Goal: Task Accomplishment & Management: Use online tool/utility

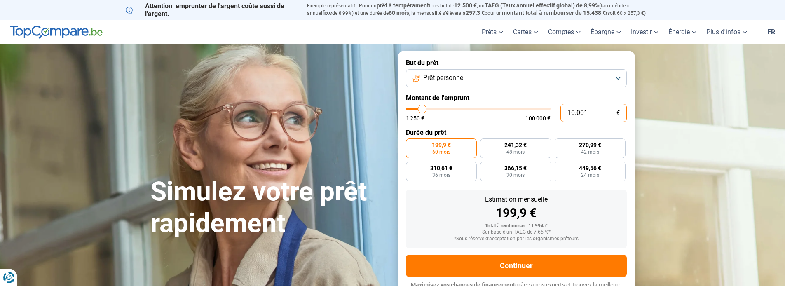
drag, startPoint x: 591, startPoint y: 113, endPoint x: 542, endPoint y: 112, distance: 48.6
click at [542, 112] on div "10.001 € 1 250 € 100 000 €" at bounding box center [516, 113] width 221 height 18
type input "10000"
radio input "true"
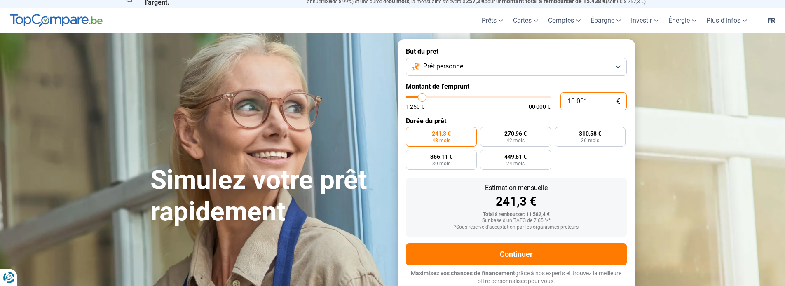
type input "2"
type input "1250"
type input "20"
type input "1250"
type input "200"
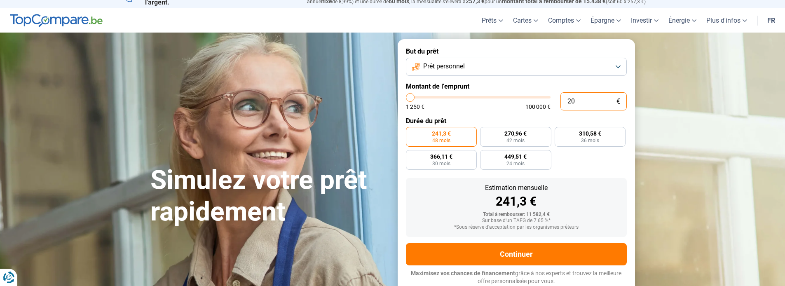
type input "1250"
type input "2.000"
type input "2000"
type input "20.000"
type input "20000"
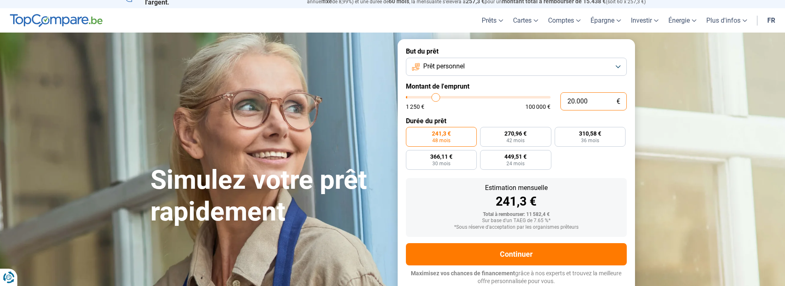
type input "200.000"
type input "100000"
type input "100.000"
type input "100000"
radio input "false"
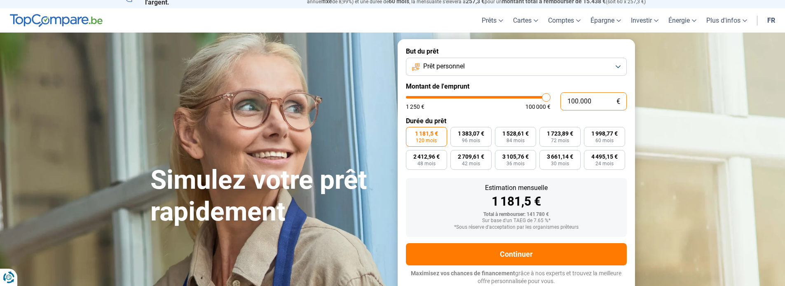
type input "10.000"
type input "10000"
type input "1.000"
type input "1250"
type input "100"
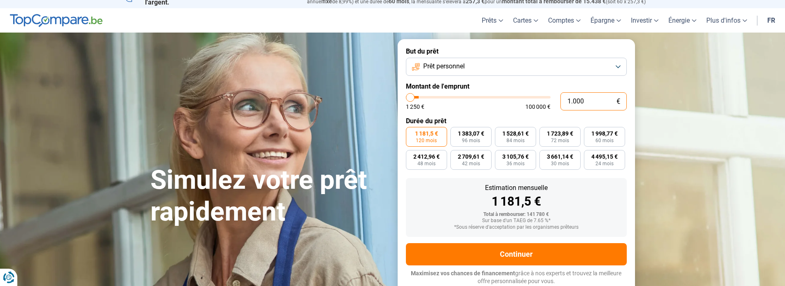
type input "1250"
type input "10"
type input "1250"
type input "1"
type input "1250"
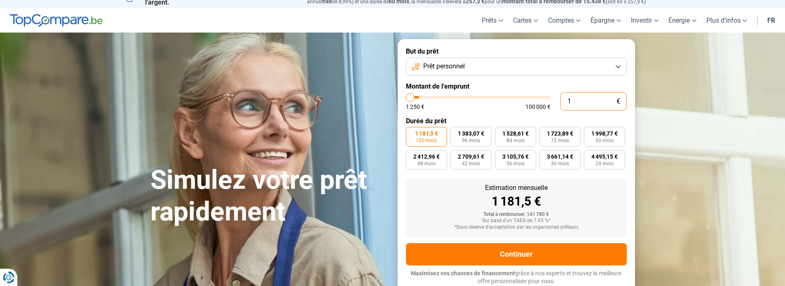
type input "0"
type input "1250"
type input "2"
type input "1250"
type input "20"
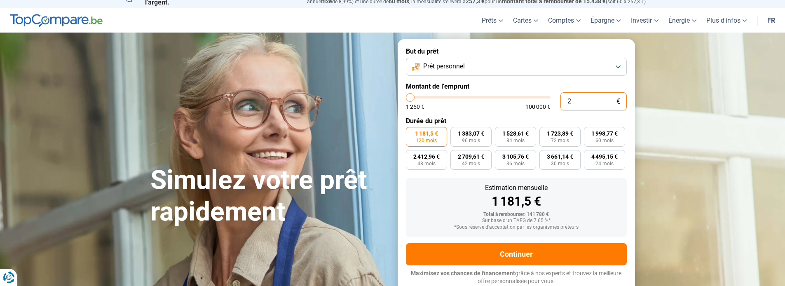
type input "1250"
type input "200"
type input "1250"
type input "2.000"
type input "2000"
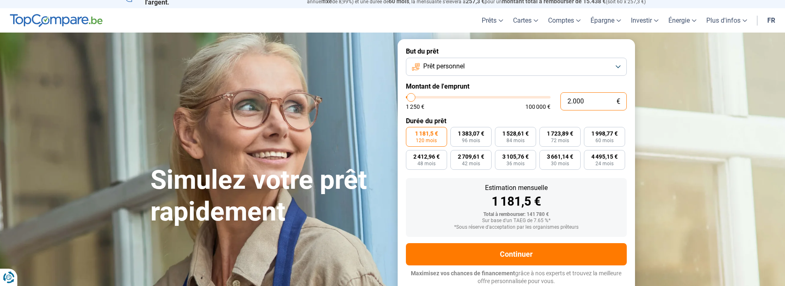
type input "20.000"
type input "20000"
radio input "true"
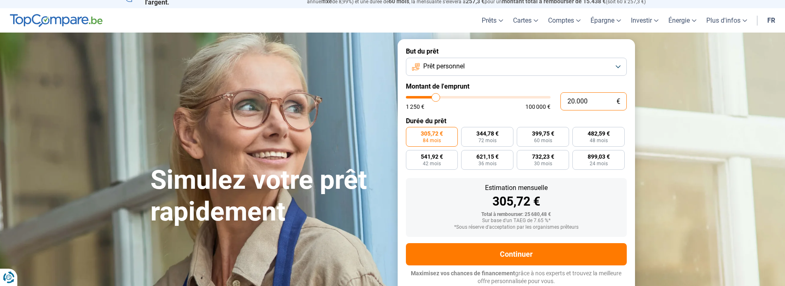
type input "20.000"
click at [462, 61] on button "Prêt personnel" at bounding box center [516, 67] width 221 height 18
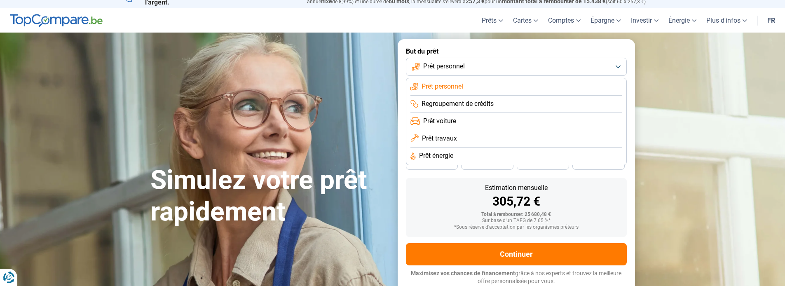
click at [467, 87] on li "Prêt personnel" at bounding box center [516, 86] width 212 height 17
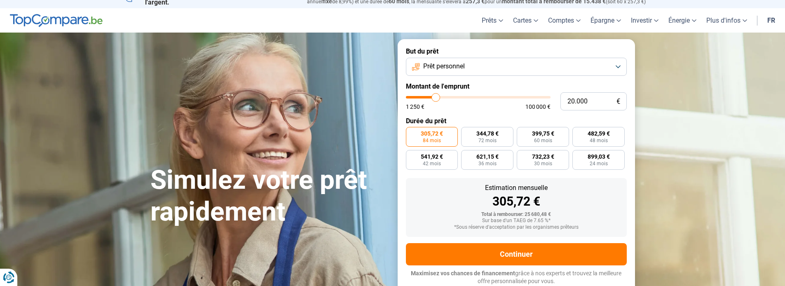
click at [427, 200] on div "305,72 €" at bounding box center [517, 201] width 208 height 12
click at [591, 160] on label "899,03 € 24 mois" at bounding box center [598, 160] width 52 height 20
click at [578, 155] on input "899,03 € 24 mois" at bounding box center [574, 152] width 5 height 5
radio input "true"
click at [604, 135] on span "482,59 €" at bounding box center [599, 134] width 22 height 6
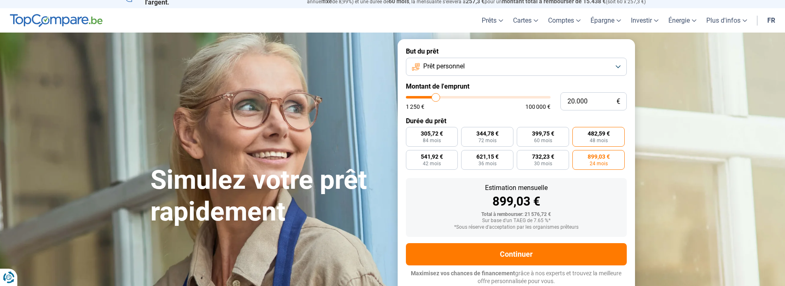
click at [578, 132] on input "482,59 € 48 mois" at bounding box center [574, 129] width 5 height 5
radio input "true"
click at [415, 193] on div "Estimation mensuelle 482,59 €" at bounding box center [517, 196] width 208 height 23
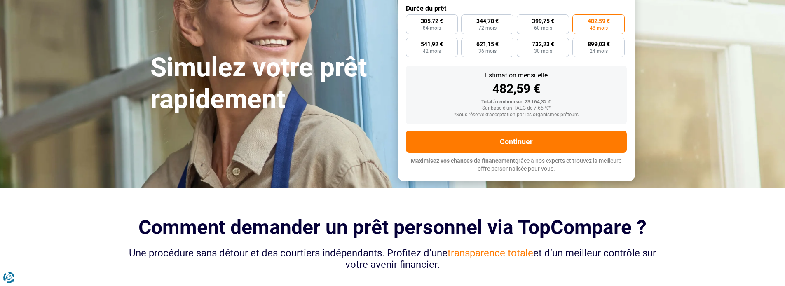
scroll to position [135, 0]
